Goal: Transaction & Acquisition: Purchase product/service

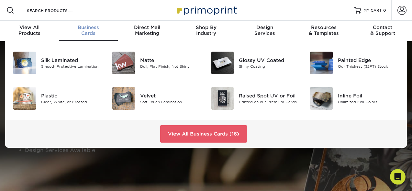
click at [87, 27] on span "Business" at bounding box center [88, 28] width 59 height 6
click at [225, 61] on img at bounding box center [222, 63] width 23 height 23
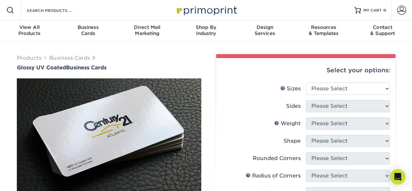
scroll to position [4, 0]
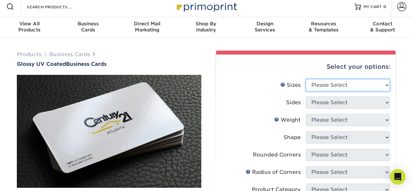
click at [328, 84] on select "Please Select 1.5" x 3.5" - Mini 1.75" x 3.5" - Mini 2" x 2" - Square 2" x 3" -…" at bounding box center [348, 85] width 84 height 12
select select "2.00x3.50"
click at [306, 79] on select "Please Select 1.5" x 3.5" - Mini 1.75" x 3.5" - Mini 2" x 2" - Square 2" x 3" -…" at bounding box center [348, 85] width 84 height 12
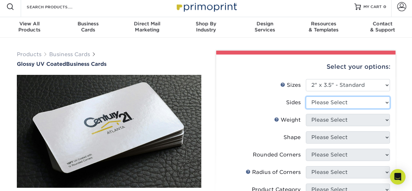
click at [321, 102] on select "Please Select Print Both Sides Print Front Only" at bounding box center [348, 103] width 84 height 12
select select "13abbda7-1d64-4f25-8bb2-c179b224825d"
click at [306, 97] on select "Please Select Print Both Sides Print Front Only" at bounding box center [348, 103] width 84 height 12
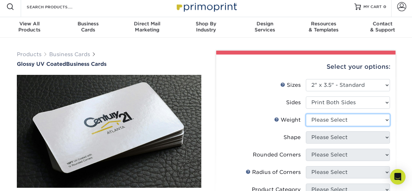
click at [322, 122] on select "Please Select 16PT 14PT" at bounding box center [348, 120] width 84 height 12
select select "16PT"
click at [306, 114] on select "Please Select 16PT 14PT" at bounding box center [348, 120] width 84 height 12
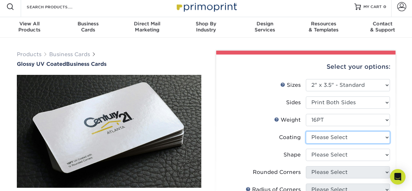
click at [322, 139] on select at bounding box center [348, 138] width 84 height 12
select select "ae367451-b2b8-45df-a344-0f05b6a12993"
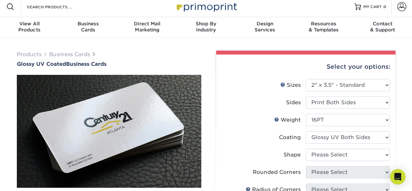
click at [306, 132] on select at bounding box center [348, 138] width 84 height 12
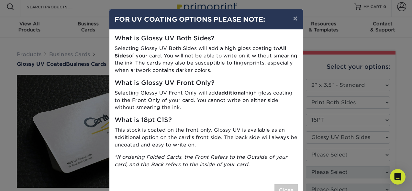
scroll to position [20, 0]
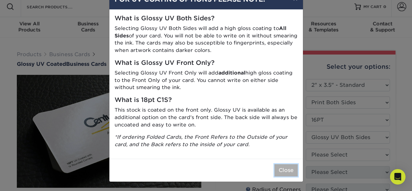
click at [285, 168] on button "Close" at bounding box center [285, 171] width 23 height 12
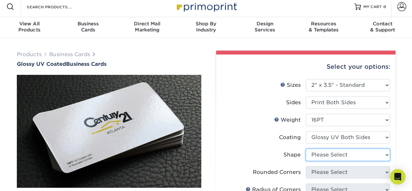
click at [320, 157] on select "Please Select Standard Oval" at bounding box center [348, 155] width 84 height 12
select select "standard"
click at [306, 149] on select "Please Select Standard Oval" at bounding box center [348, 155] width 84 height 12
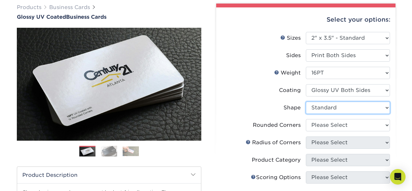
scroll to position [60, 0]
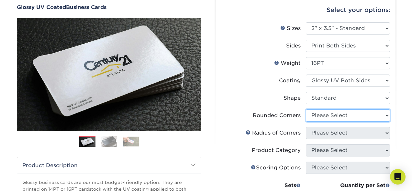
click at [320, 113] on select "Please Select Yes - Round 2 Corners Yes - Round 4 Corners No" at bounding box center [348, 116] width 84 height 12
select select "7672df9e-0e0a-464d-8e1f-920c575e4da3"
click at [306, 110] on select "Please Select Yes - Round 2 Corners Yes - Round 4 Corners No" at bounding box center [348, 116] width 84 height 12
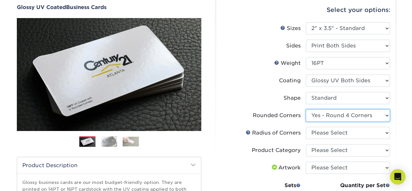
scroll to position [83, 0]
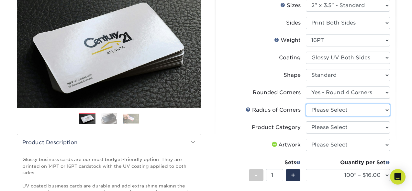
click at [322, 106] on select "Please Select Rounded 1/8" Rounded 1/4"" at bounding box center [348, 110] width 84 height 12
select select "589680c7-ee9a-431b-9d12-d7aeb1386a97"
click at [306, 104] on select "Please Select Rounded 1/8" Rounded 1/4"" at bounding box center [348, 110] width 84 height 12
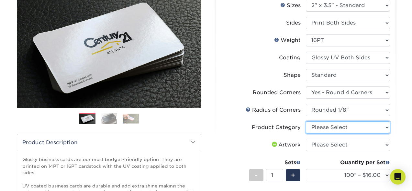
click at [329, 129] on select "Please Select Business Cards" at bounding box center [348, 128] width 84 height 12
select select "3b5148f1-0588-4f88-a218-97bcfdce65c1"
click at [306, 122] on select "Please Select Business Cards" at bounding box center [348, 128] width 84 height 12
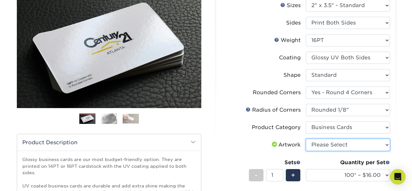
click at [331, 144] on select "Please Select I will upload files I need a design - $100" at bounding box center [348, 145] width 84 height 12
select select "upload"
click at [306, 139] on select "Please Select I will upload files I need a design - $100" at bounding box center [348, 145] width 84 height 12
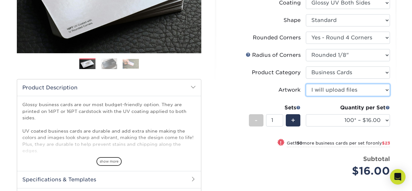
scroll to position [141, 0]
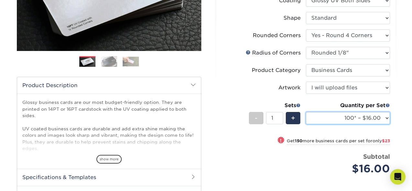
click at [323, 119] on select "100* – $16.00 250* – $39.00 500 – $77.00 1000 – $94.00 2500 – $173.00 5000 – $2…" at bounding box center [348, 118] width 84 height 12
select select "250* – $39.00"
click at [306, 112] on select "100* – $16.00 250* – $39.00 500 – $77.00 1000 – $94.00 2500 – $173.00 5000 – $2…" at bounding box center [348, 118] width 84 height 12
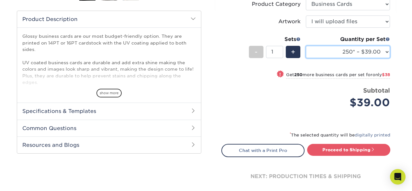
scroll to position [215, 0]
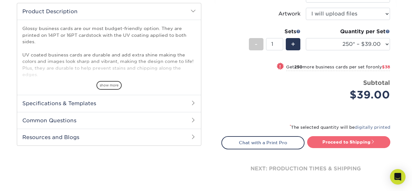
click at [337, 147] on link "Proceed to Shipping" at bounding box center [348, 142] width 83 height 12
type input "Set 1"
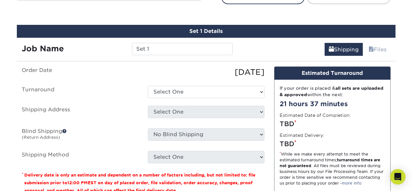
scroll to position [369, 0]
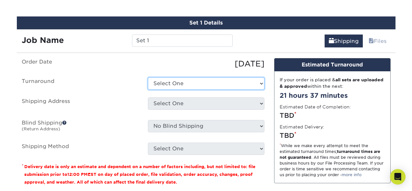
click at [167, 80] on select "Select One 2-4 Business Days 2 Day Next Business Day" at bounding box center [206, 84] width 116 height 12
select select "43238b4e-ecc7-4b92-8816-17c46fc3a169"
click at [148, 78] on select "Select One 2-4 Business Days 2 Day Next Business Day" at bounding box center [206, 84] width 116 height 12
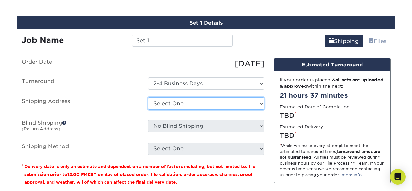
click at [172, 106] on select "Select One + Add New Address - Login" at bounding box center [206, 104] width 116 height 12
select select "newaddress"
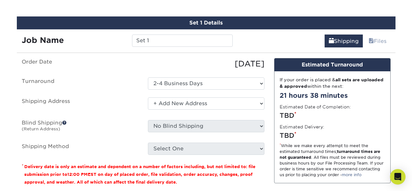
click at [148, 98] on select "Select One + Add New Address - Login" at bounding box center [206, 104] width 116 height 12
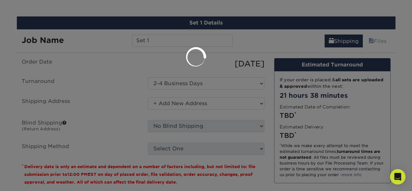
scroll to position [0, 0]
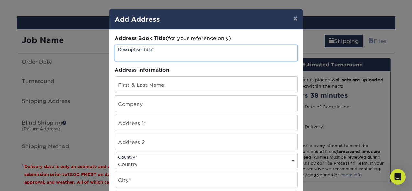
click at [150, 55] on input "text" at bounding box center [206, 53] width 182 height 16
type input "TEST"
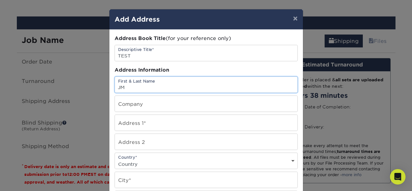
type input "JM"
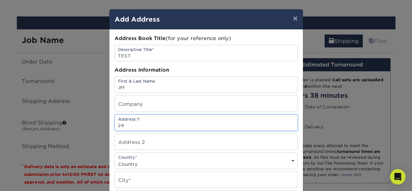
type input "2"
type input "W"
type input "[STREET_ADDRESS]"
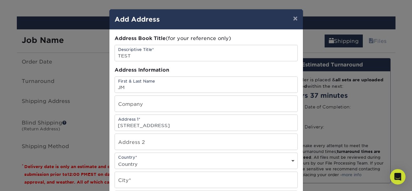
type input "Apt 202"
select select "US"
type input "Plantation"
select select "FL"
type input "33317"
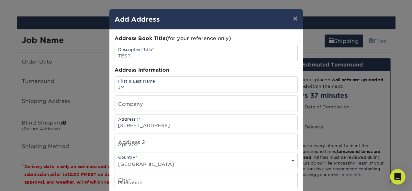
type input "9546097441"
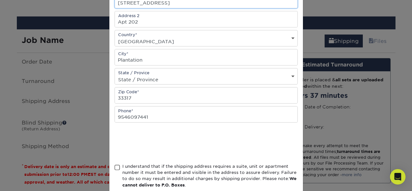
scroll to position [140, 0]
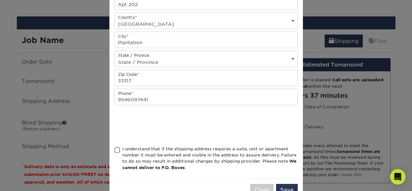
click at [116, 149] on span at bounding box center [116, 150] width 5 height 6
click at [0, 0] on input "I understand that if the shipping address requires a suite, unit or apartment n…" at bounding box center [0, 0] width 0 height 0
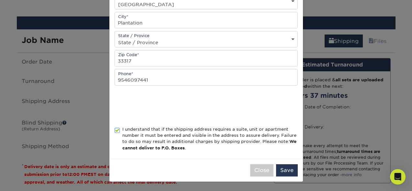
click at [285, 163] on div "Close Save" at bounding box center [205, 170] width 193 height 23
click at [286, 168] on button "Save" at bounding box center [287, 171] width 22 height 12
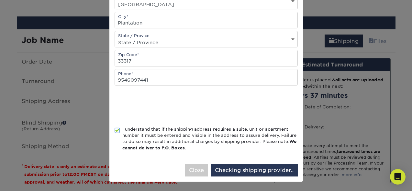
scroll to position [0, 0]
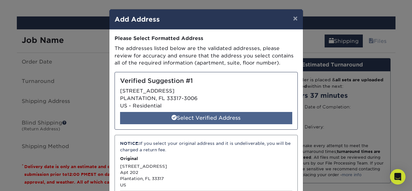
click at [221, 117] on div "Select Verified Address" at bounding box center [206, 118] width 172 height 12
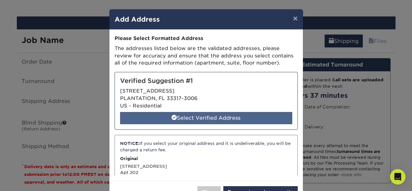
select select "286864"
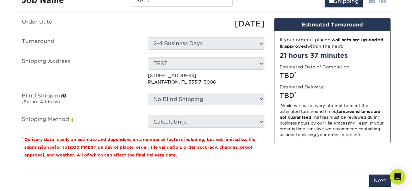
scroll to position [410, 0]
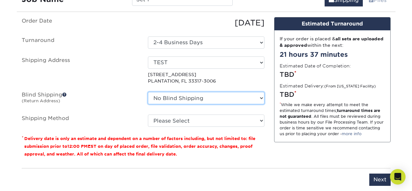
click at [195, 101] on select "No Blind Shipping + Add New Address" at bounding box center [206, 98] width 116 height 12
click at [148, 92] on select "No Blind Shipping + Add New Address" at bounding box center [206, 98] width 116 height 12
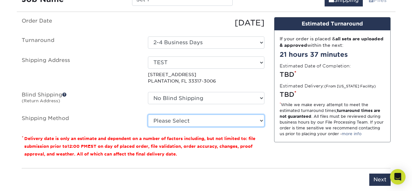
click at [197, 117] on select "Please Select Ground Shipping (+$7.84) 3 Day Shipping Service (+$20.07) 2 Day A…" at bounding box center [206, 121] width 116 height 12
select select "03"
click at [148, 115] on select "Please Select Ground Shipping (+$7.84) 3 Day Shipping Service (+$20.07) 2 Day A…" at bounding box center [206, 121] width 116 height 12
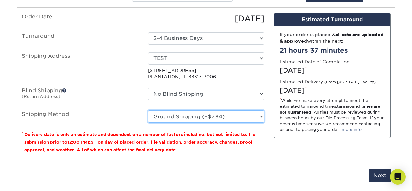
scroll to position [425, 0]
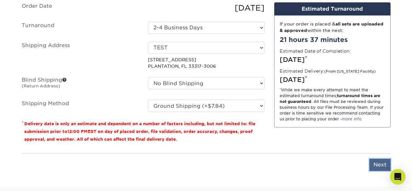
click at [380, 163] on input "Next" at bounding box center [379, 165] width 21 height 12
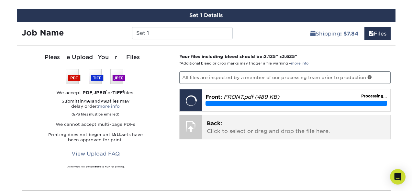
scroll to position [376, 0]
